Goal: Transaction & Acquisition: Purchase product/service

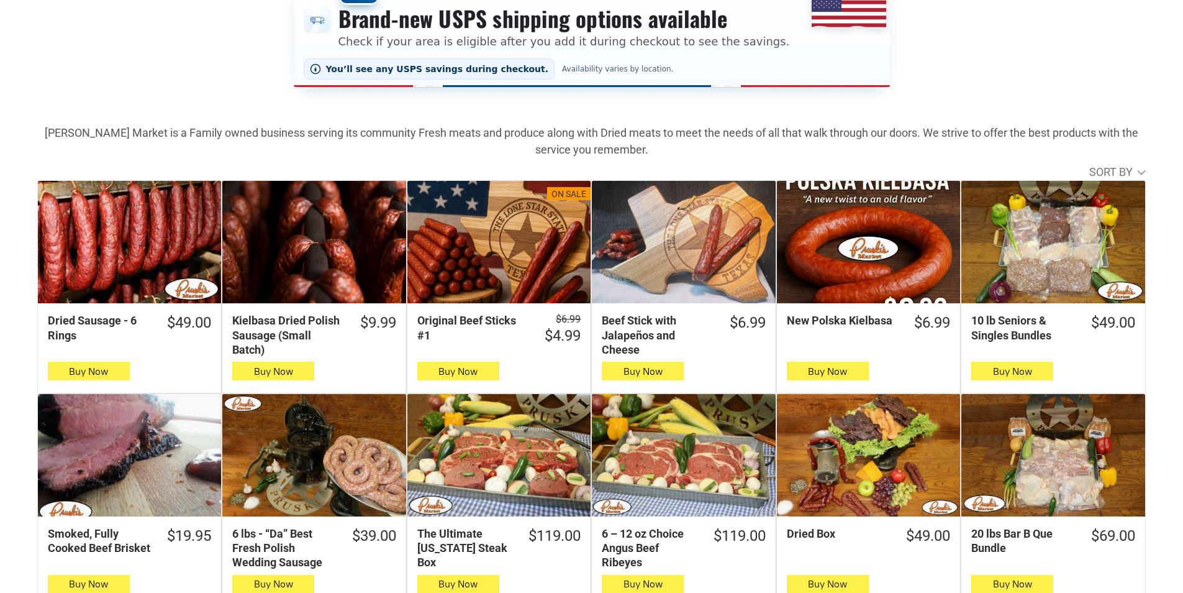
scroll to position [311, 0]
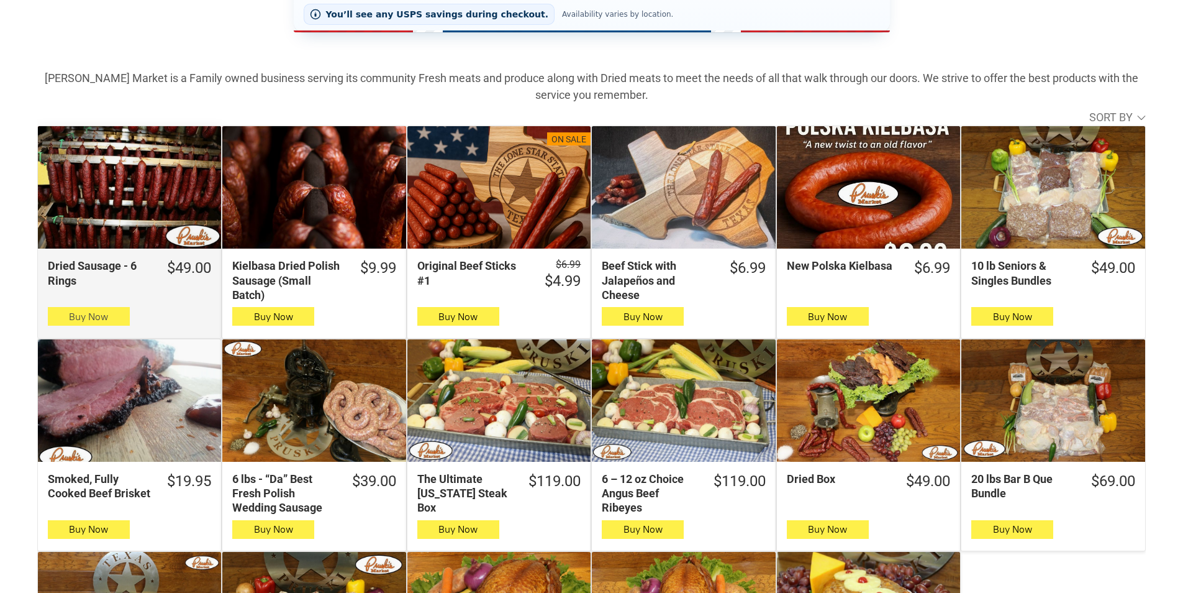
click at [83, 316] on icon "button" at bounding box center [88, 316] width 13 height 15
click at [112, 315] on button "Buy Now" at bounding box center [89, 316] width 82 height 19
click at [114, 317] on button "Buy Now" at bounding box center [89, 316] width 82 height 19
